Goal: Task Accomplishment & Management: Use online tool/utility

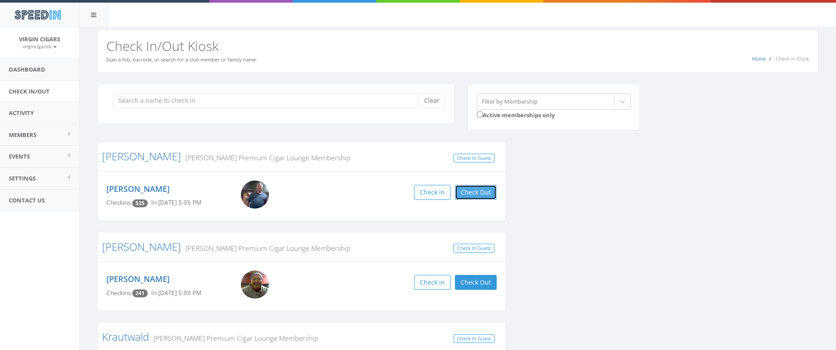
click at [481, 192] on button "Check Out" at bounding box center [476, 192] width 42 height 15
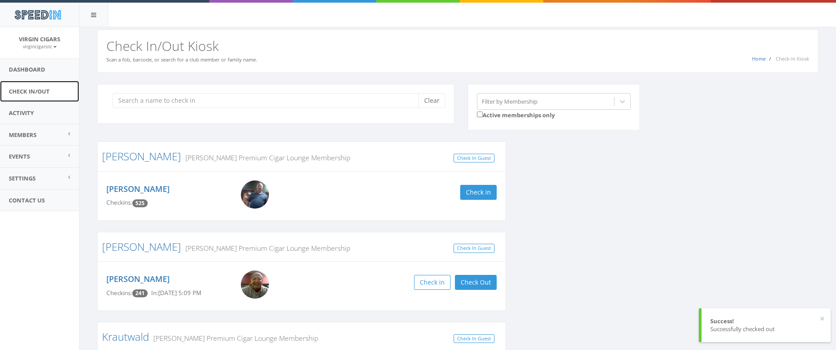
click at [47, 92] on link "Check In/Out" at bounding box center [39, 92] width 79 height 22
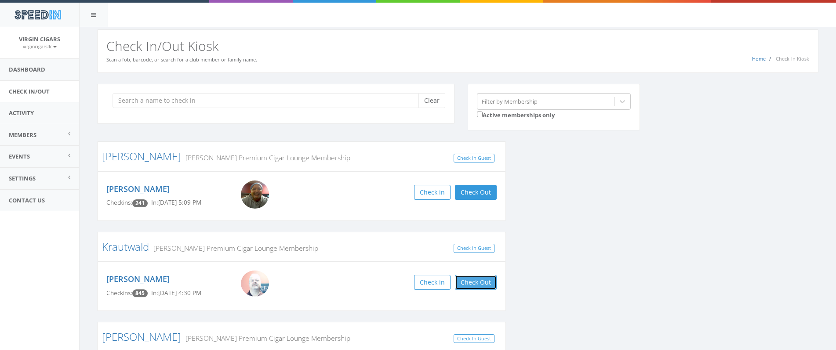
click at [471, 285] on button "Check Out" at bounding box center [476, 282] width 42 height 15
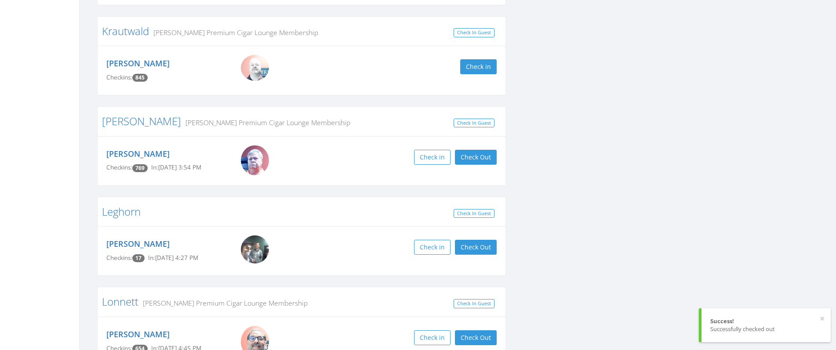
scroll to position [216, 0]
click at [470, 249] on button "Check Out" at bounding box center [476, 247] width 42 height 15
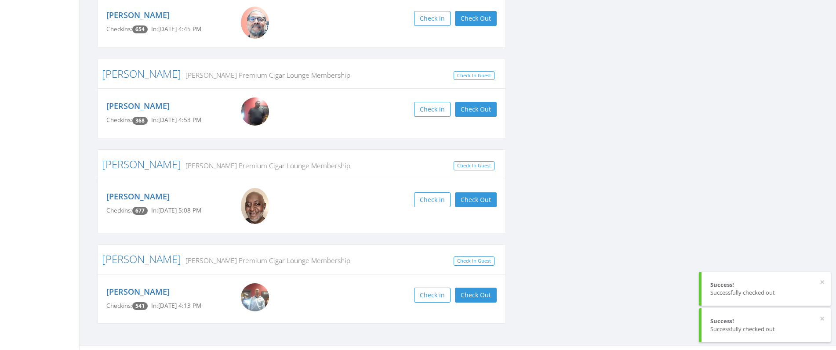
scroll to position [536, 0]
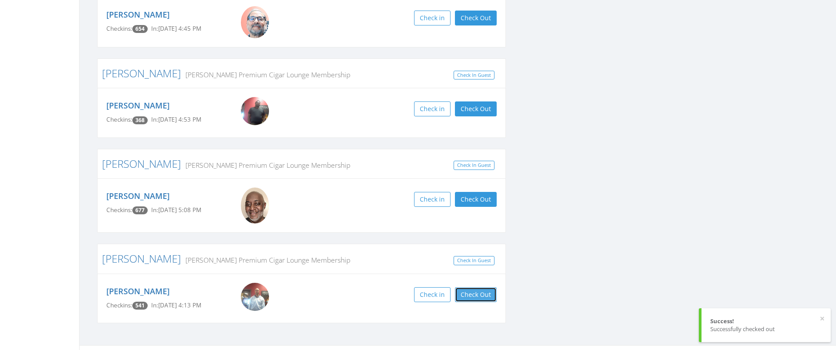
click at [488, 292] on button "Check Out" at bounding box center [476, 295] width 42 height 15
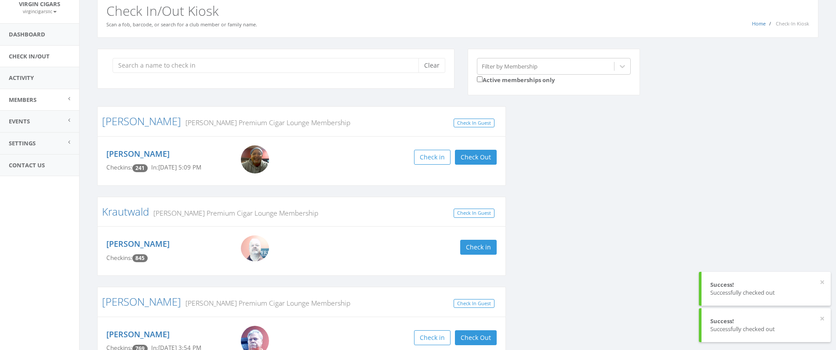
scroll to position [0, 0]
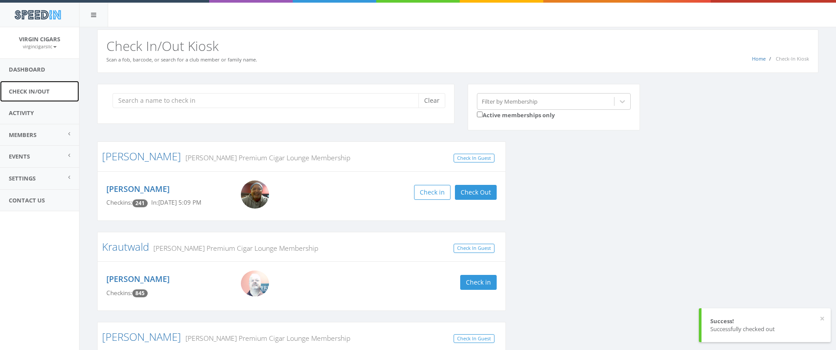
click at [29, 91] on link "Check In/Out" at bounding box center [39, 92] width 79 height 22
